Goal: Check status: Check status

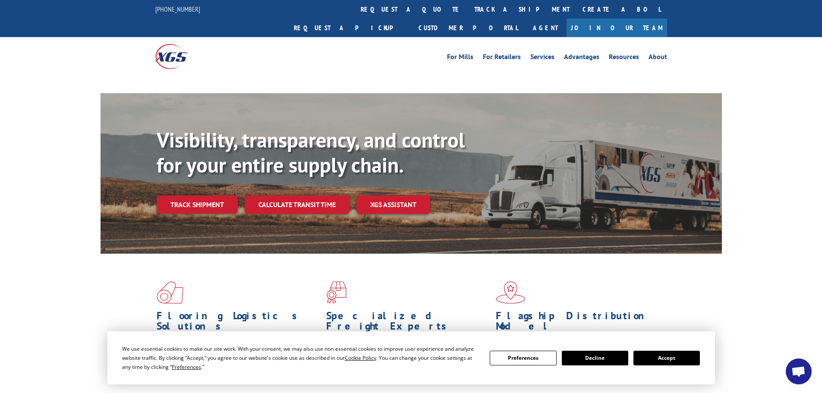
drag, startPoint x: 766, startPoint y: 264, endPoint x: 763, endPoint y: 260, distance: 5.3
click at [766, 264] on div "Flooring Logistics Solutions As an industry carrier of choice, XGS has brought …" at bounding box center [411, 340] width 822 height 173
click at [468, 9] on link "track a shipment" at bounding box center [522, 9] width 108 height 19
click at [209, 195] on link "Track shipment" at bounding box center [197, 204] width 81 height 18
click at [658, 359] on button "Accept" at bounding box center [666, 358] width 66 height 15
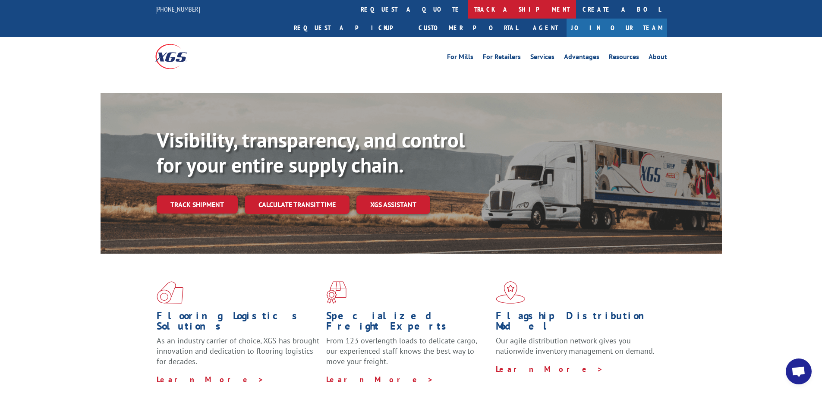
click at [468, 13] on link "track a shipment" at bounding box center [522, 9] width 108 height 19
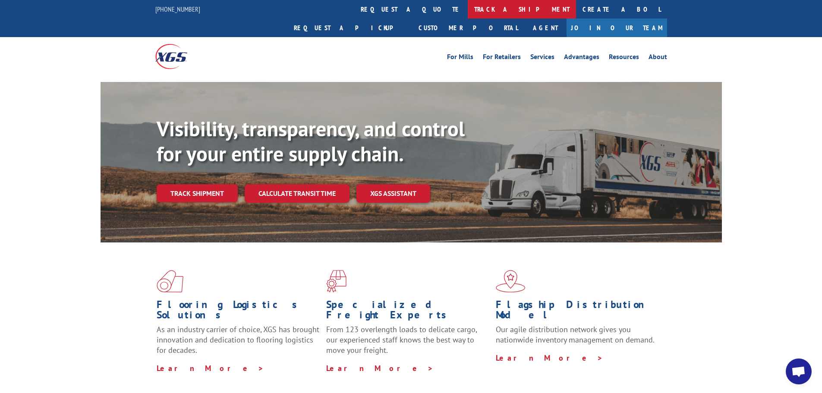
click at [468, 7] on link "track a shipment" at bounding box center [522, 9] width 108 height 19
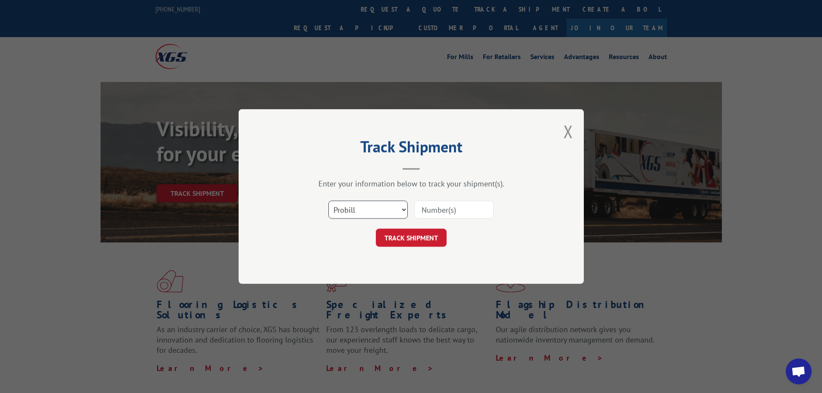
drag, startPoint x: 390, startPoint y: 210, endPoint x: 387, endPoint y: 217, distance: 7.5
click at [390, 211] on select "Select category... Probill BOL PO" at bounding box center [367, 210] width 79 height 18
select select "po"
click at [328, 201] on select "Select category... Probill BOL PO" at bounding box center [367, 210] width 79 height 18
click at [433, 211] on input at bounding box center [453, 210] width 79 height 18
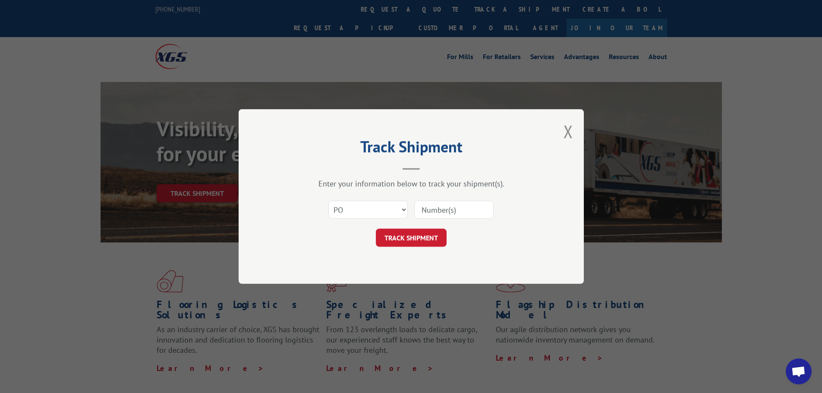
paste input "970021905"
type input "970021905"
click at [424, 236] on button "TRACK SHIPMENT" at bounding box center [411, 238] width 71 height 18
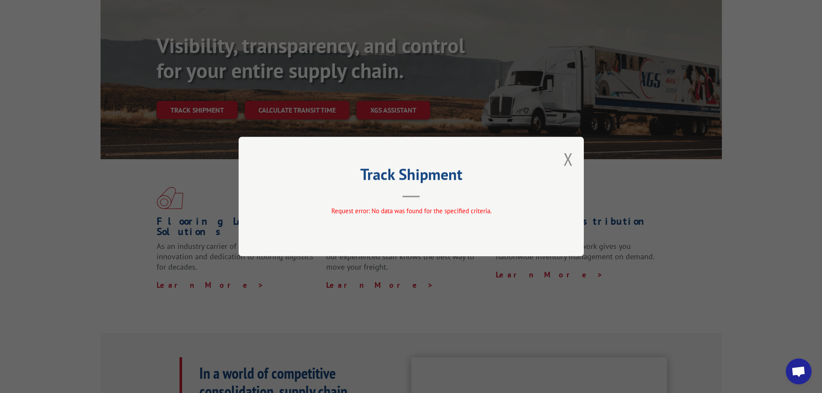
scroll to position [86, 0]
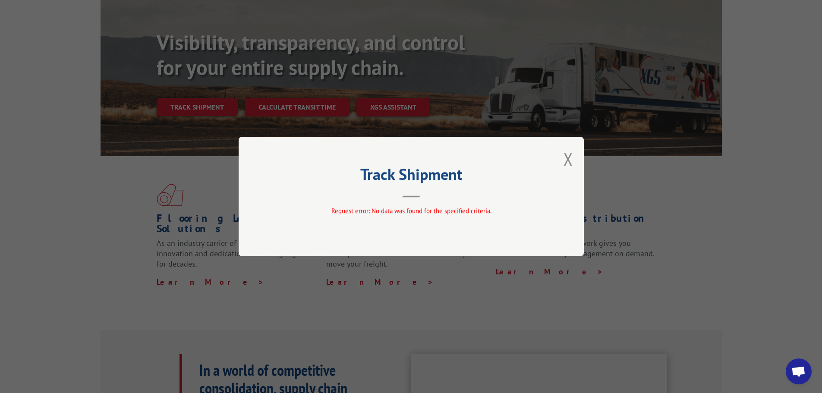
click at [573, 151] on div "Track Shipment Request error: No data was found for the specified criteria." at bounding box center [411, 197] width 345 height 120
click at [571, 157] on button "Close modal" at bounding box center [567, 159] width 9 height 23
